Goal: Task Accomplishment & Management: Manage account settings

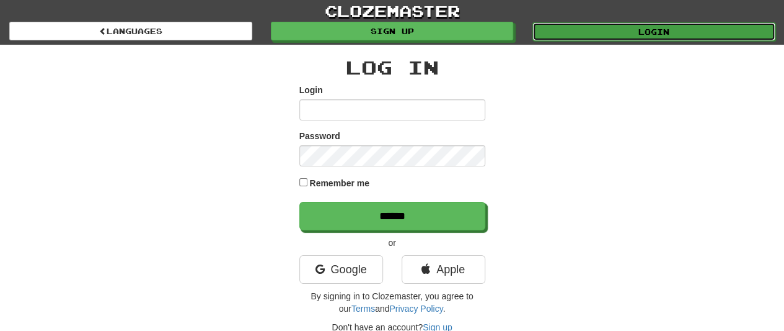
click at [562, 35] on link "Login" at bounding box center [654, 31] width 243 height 19
click at [566, 25] on link "Login" at bounding box center [654, 31] width 243 height 19
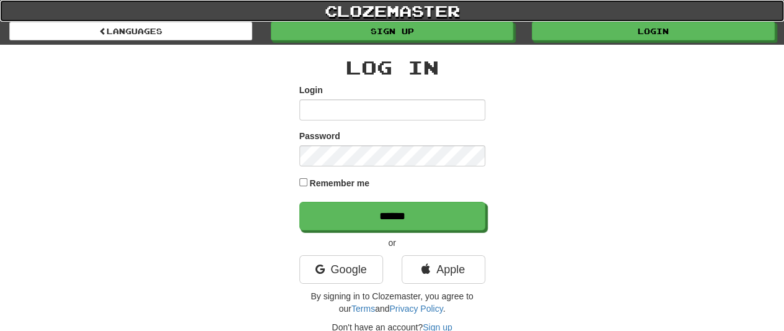
click at [460, 16] on link "clozemaster" at bounding box center [392, 11] width 784 height 22
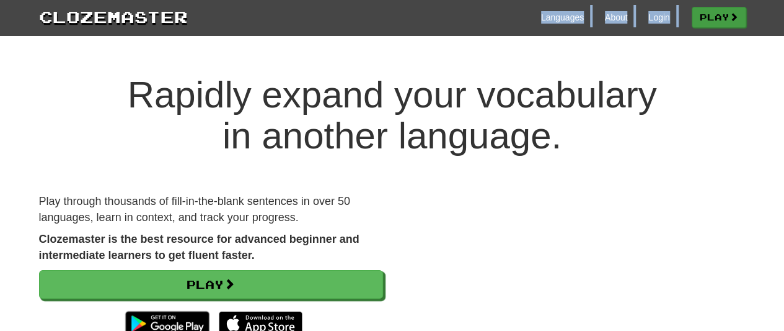
drag, startPoint x: 0, startPoint y: 0, endPoint x: 697, endPoint y: 12, distance: 697.1
click at [697, 12] on div "Languages About Login Play" at bounding box center [467, 16] width 558 height 23
click at [697, 12] on link "Play" at bounding box center [719, 17] width 55 height 21
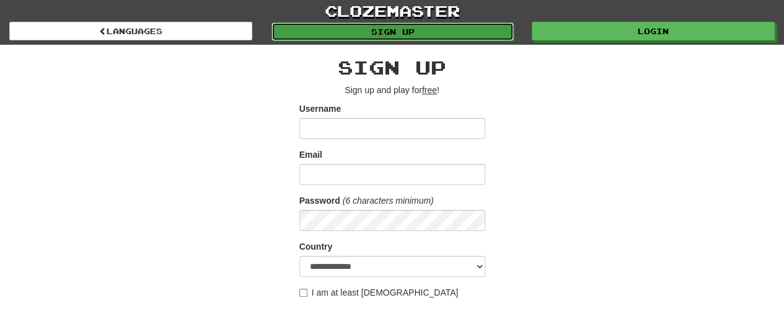
click at [469, 32] on link "Sign up" at bounding box center [393, 31] width 243 height 19
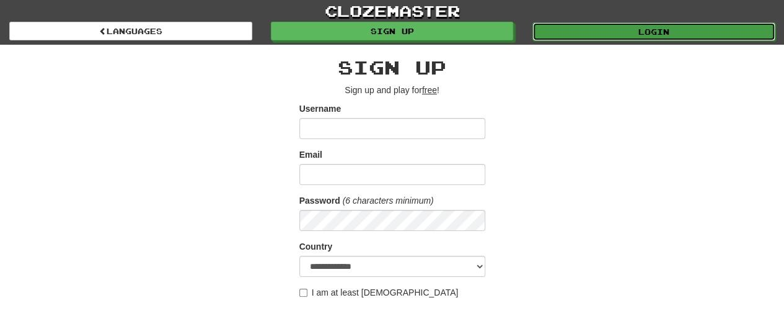
click at [615, 33] on link "Login" at bounding box center [654, 31] width 243 height 19
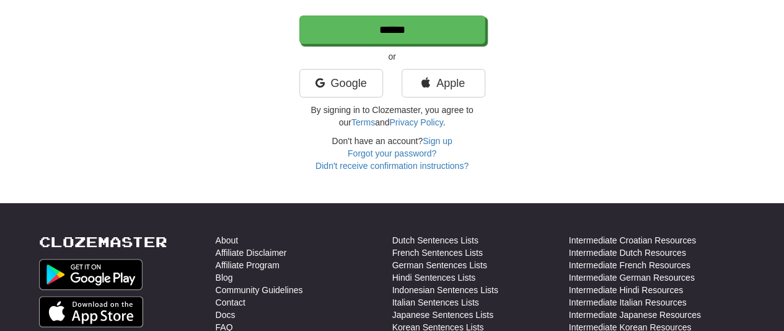
scroll to position [241, 0]
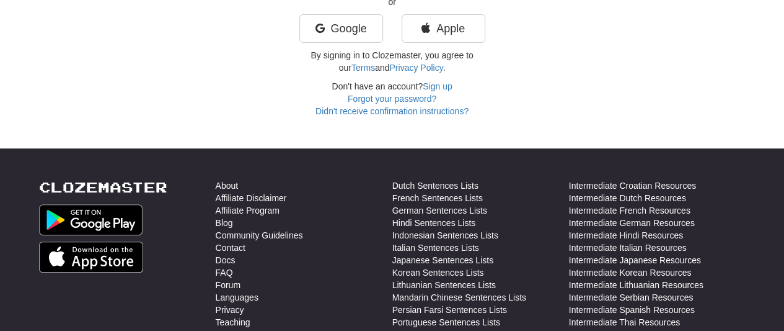
type input "****"
click at [784, 48] on html "clozemaster Languages Sign up Login Languages Log In Login **** Password Rememb…" at bounding box center [392, 158] width 784 height 798
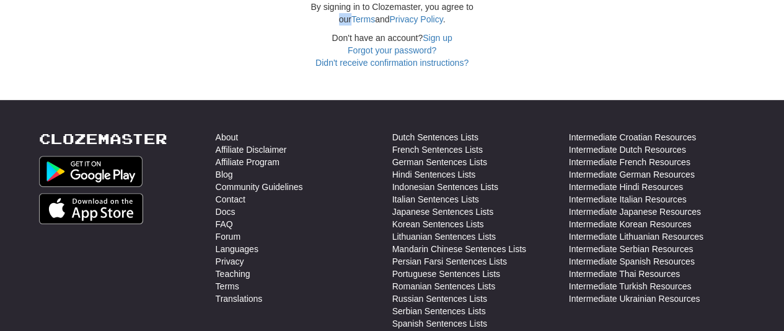
scroll to position [0, 0]
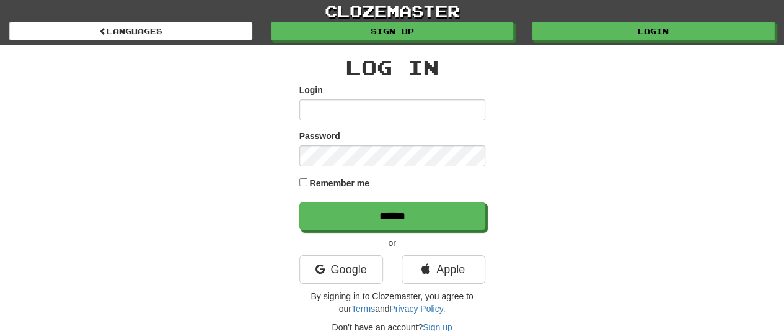
click at [528, 39] on div "Login" at bounding box center [654, 31] width 262 height 19
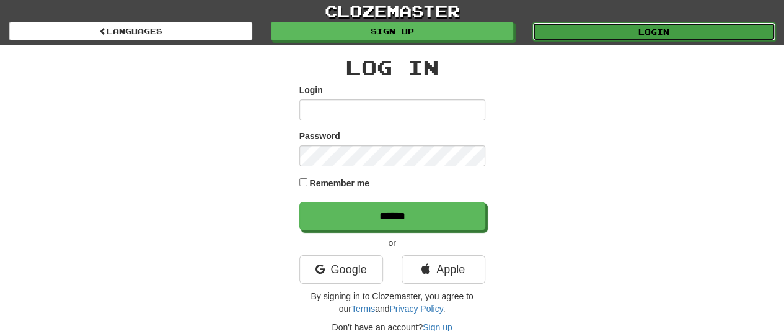
click at [559, 39] on link "Login" at bounding box center [654, 31] width 243 height 19
